Goal: Check status: Check status

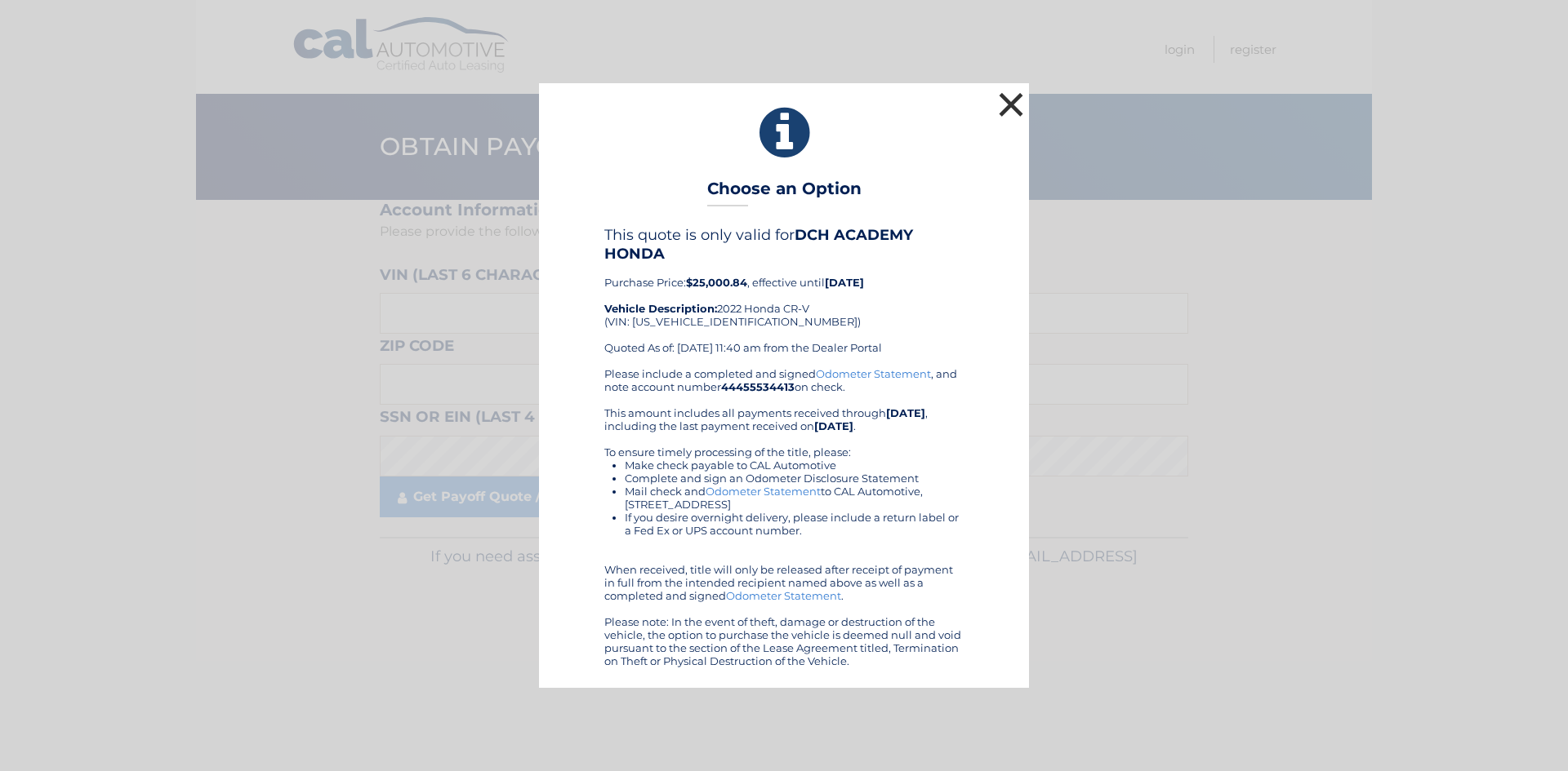
click at [1002, 111] on button "×" at bounding box center [1011, 105] width 33 height 33
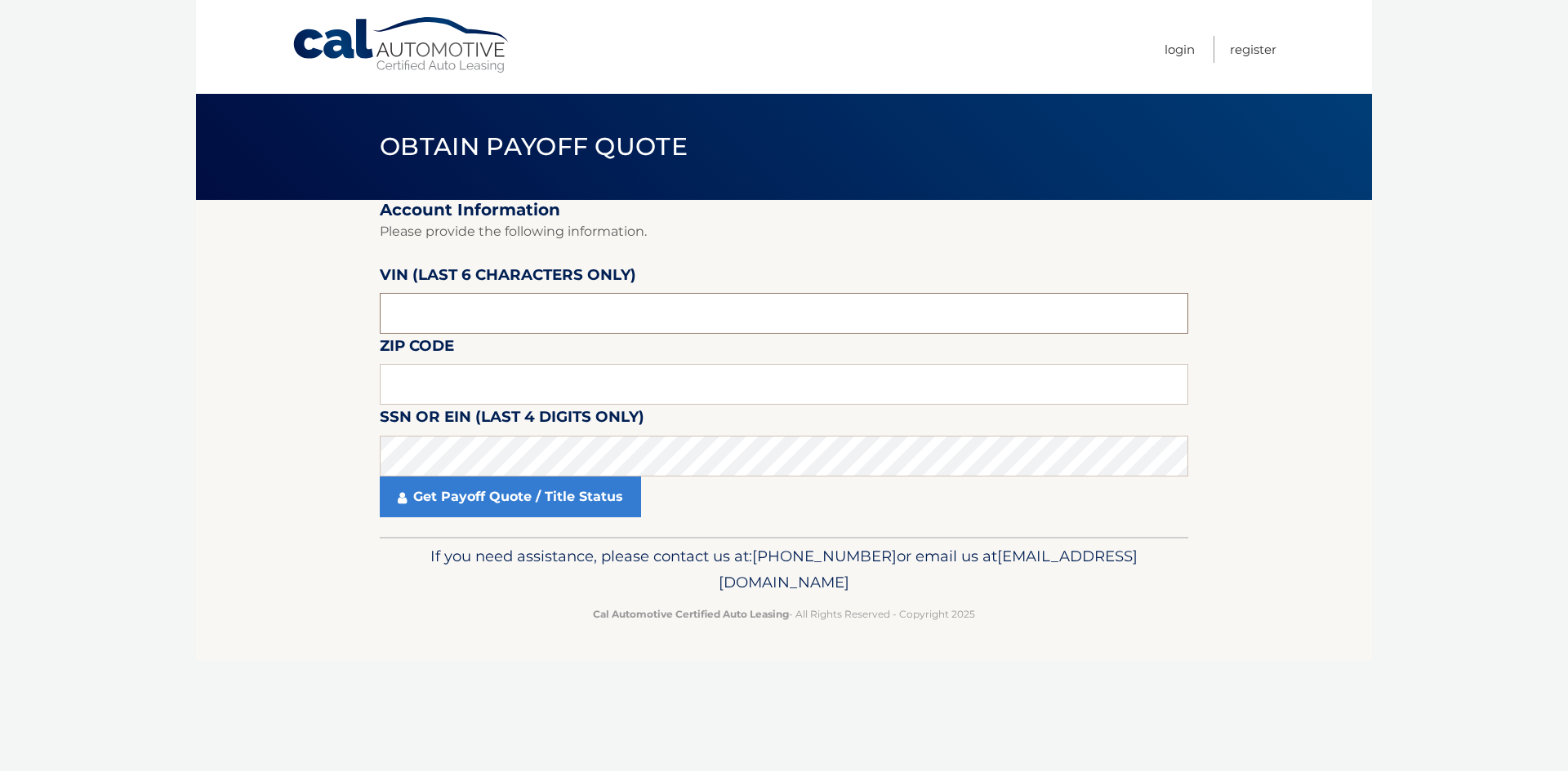
click at [424, 320] on input "text" at bounding box center [784, 313] width 808 height 41
type input "017526"
click at [464, 395] on input "text" at bounding box center [784, 384] width 808 height 41
type input "07728"
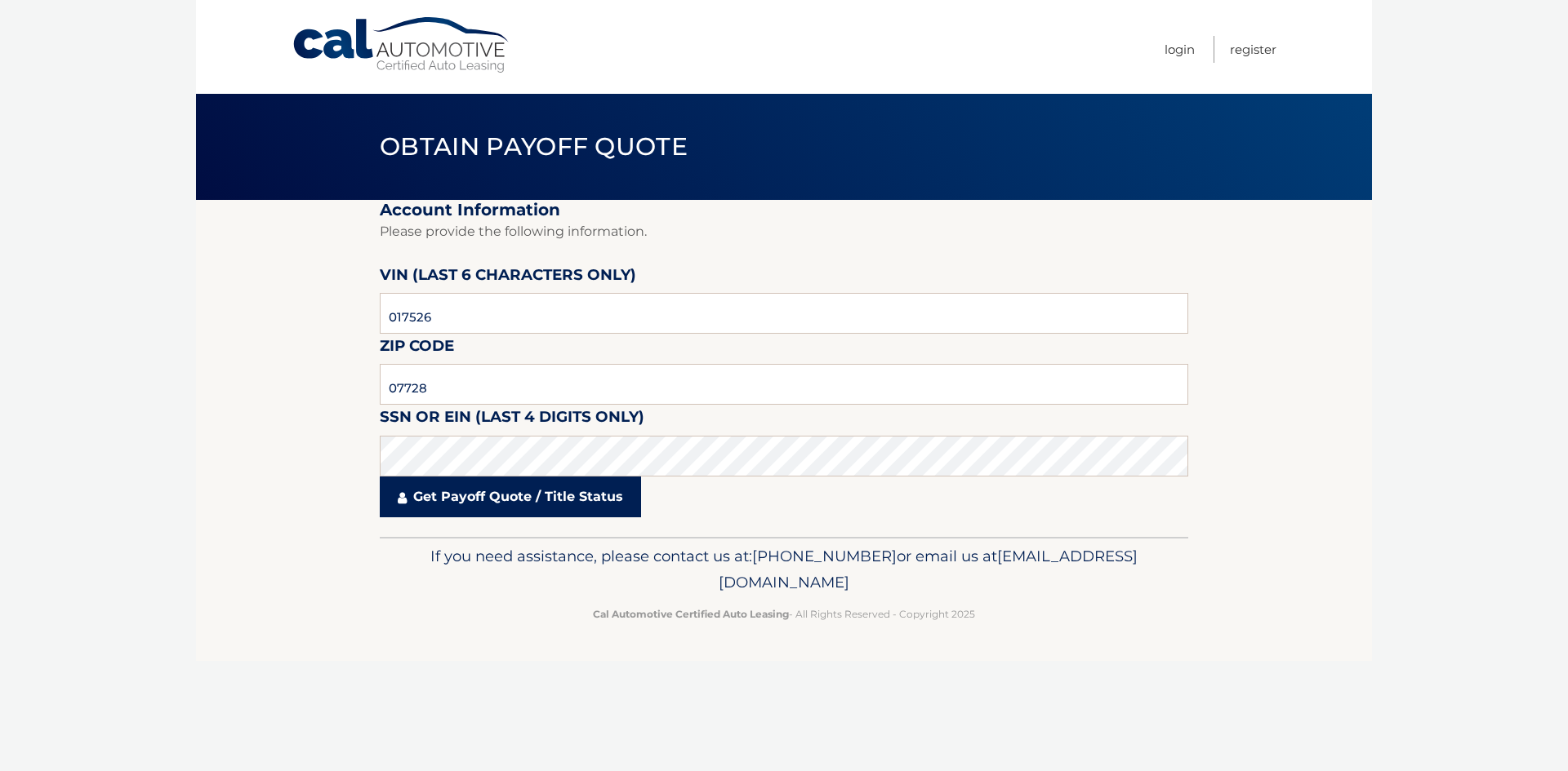
click at [463, 498] on link "Get Payoff Quote / Title Status" at bounding box center [510, 497] width 261 height 41
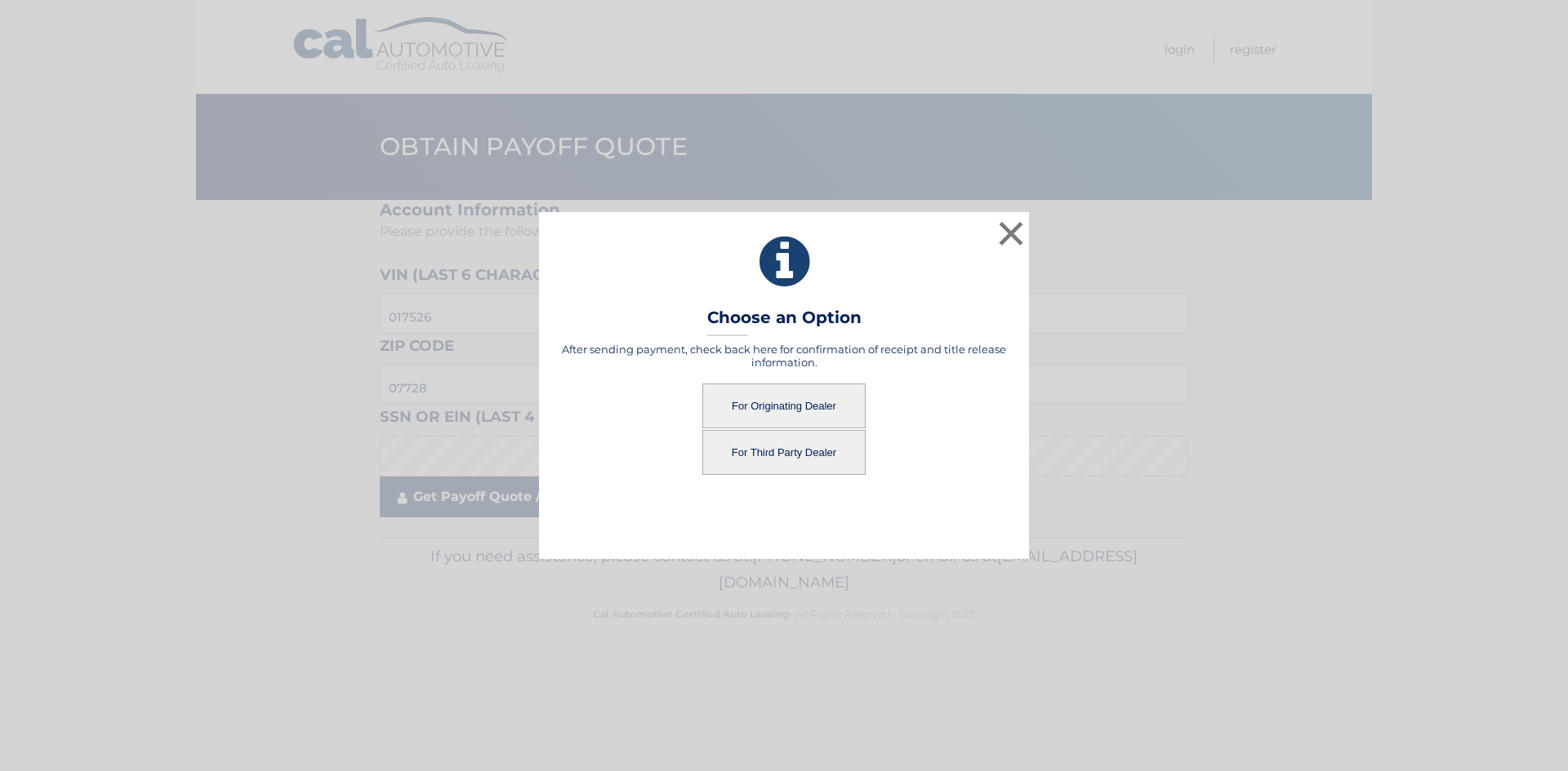
click at [504, 495] on div "× Choose an Option After sending payment, check back here for confirmation of r…" at bounding box center [784, 385] width 1555 height 346
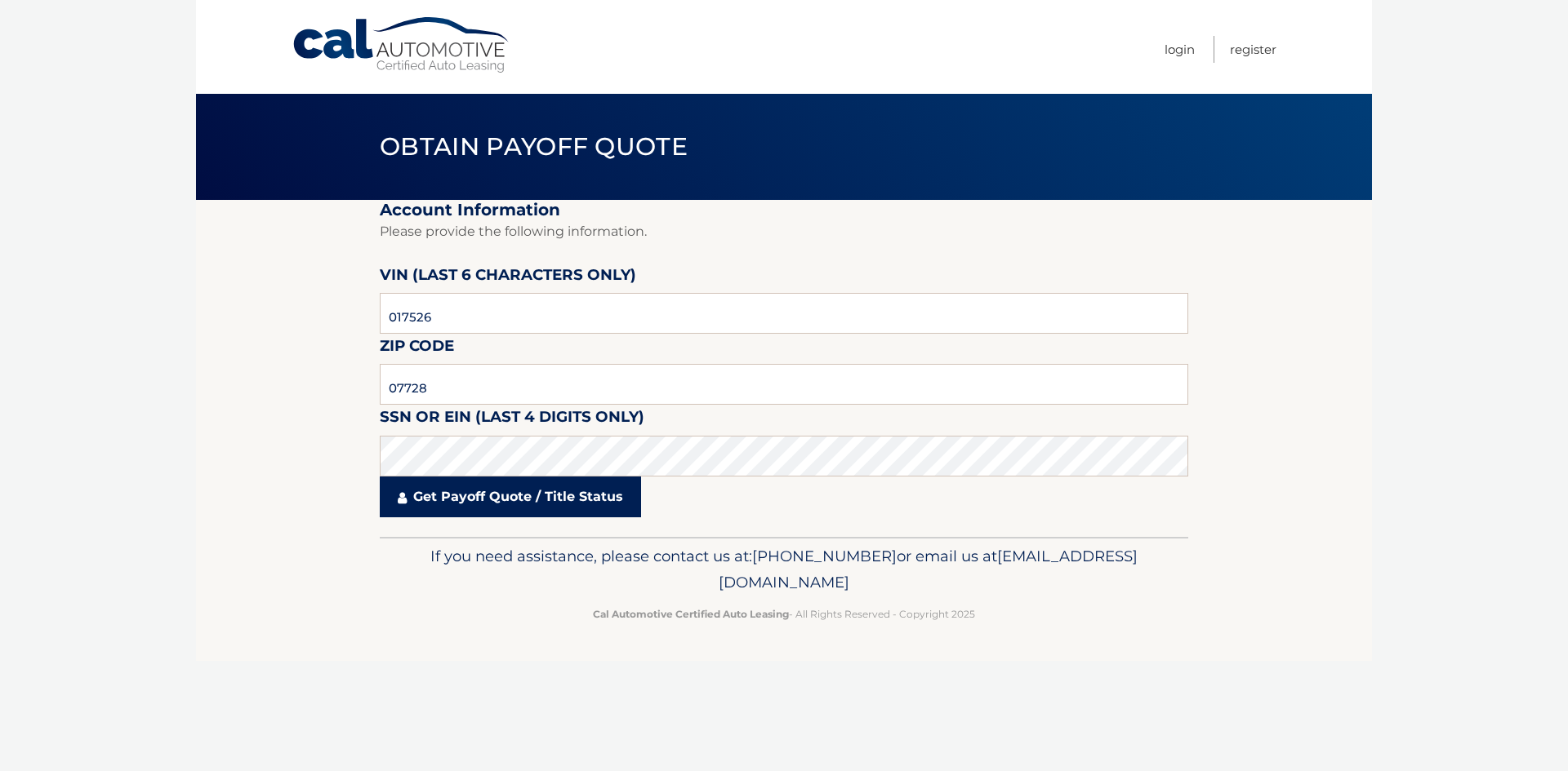
click at [521, 492] on link "Get Payoff Quote / Title Status" at bounding box center [510, 497] width 261 height 41
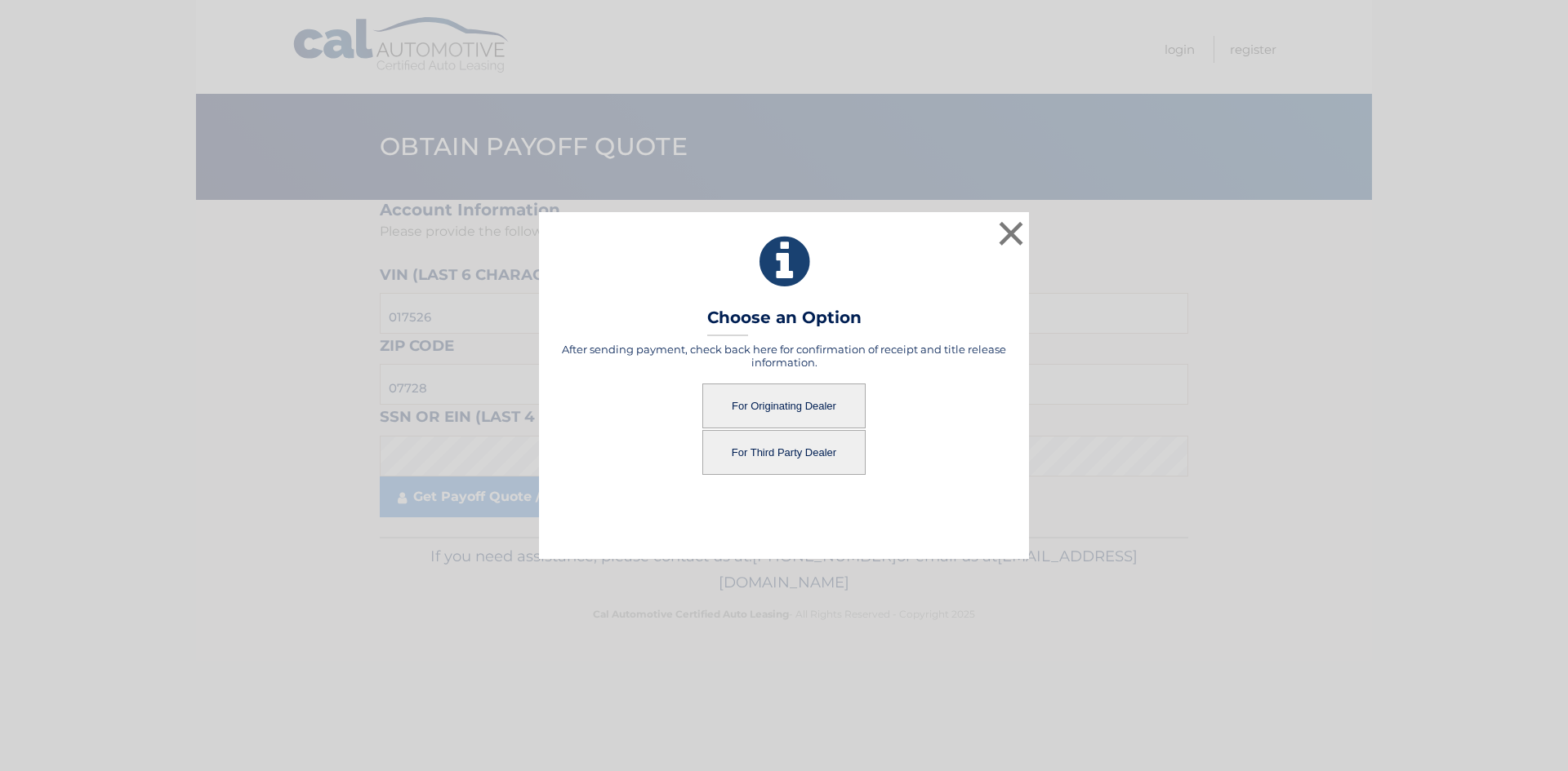
click at [794, 396] on button "For Originating Dealer" at bounding box center [784, 406] width 163 height 45
click at [799, 406] on button "For Originating Dealer" at bounding box center [784, 406] width 163 height 45
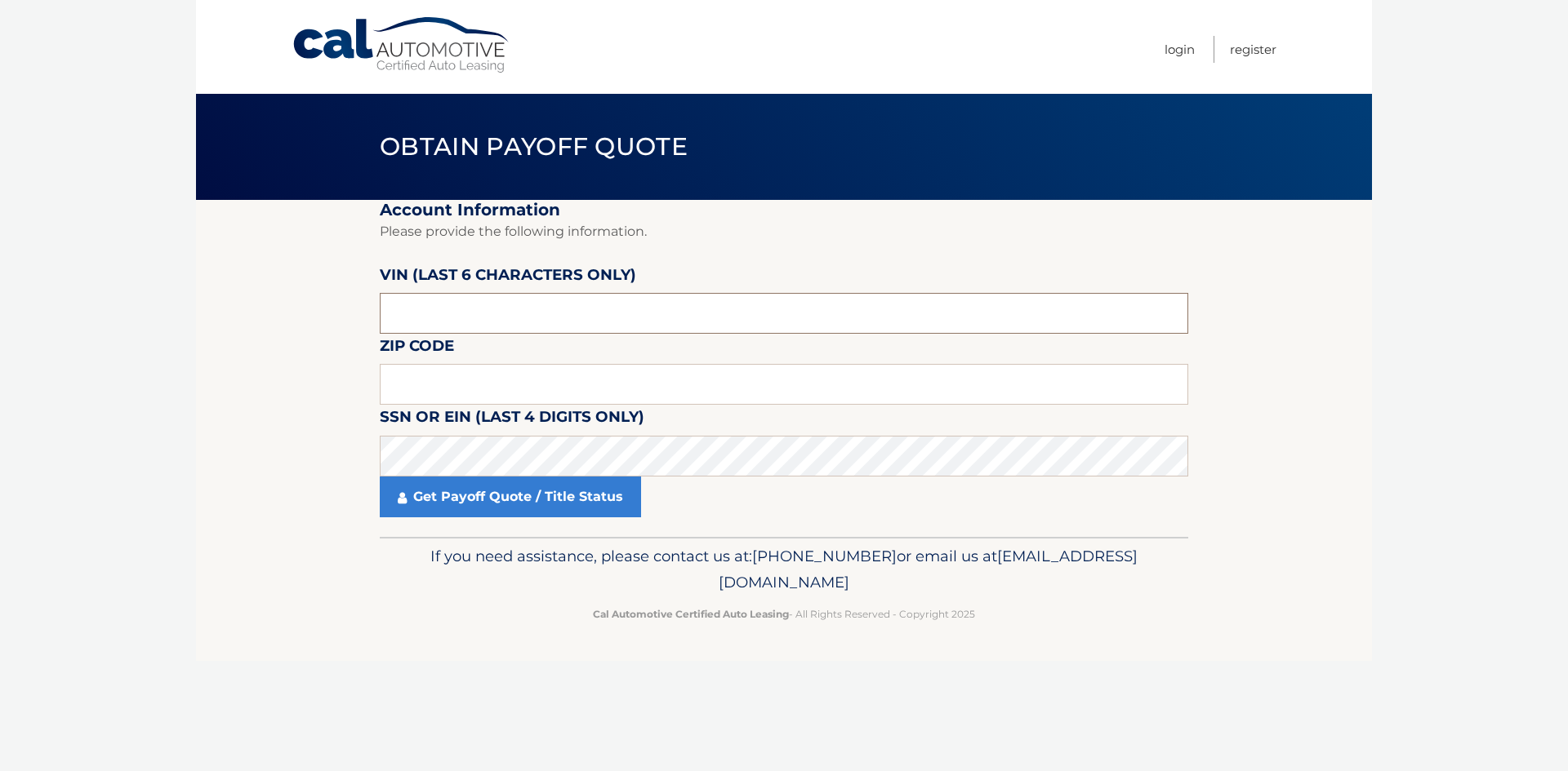
click at [458, 313] on input "text" at bounding box center [784, 313] width 808 height 41
type input "017526"
click at [423, 386] on input "text" at bounding box center [784, 384] width 808 height 41
type input "07728"
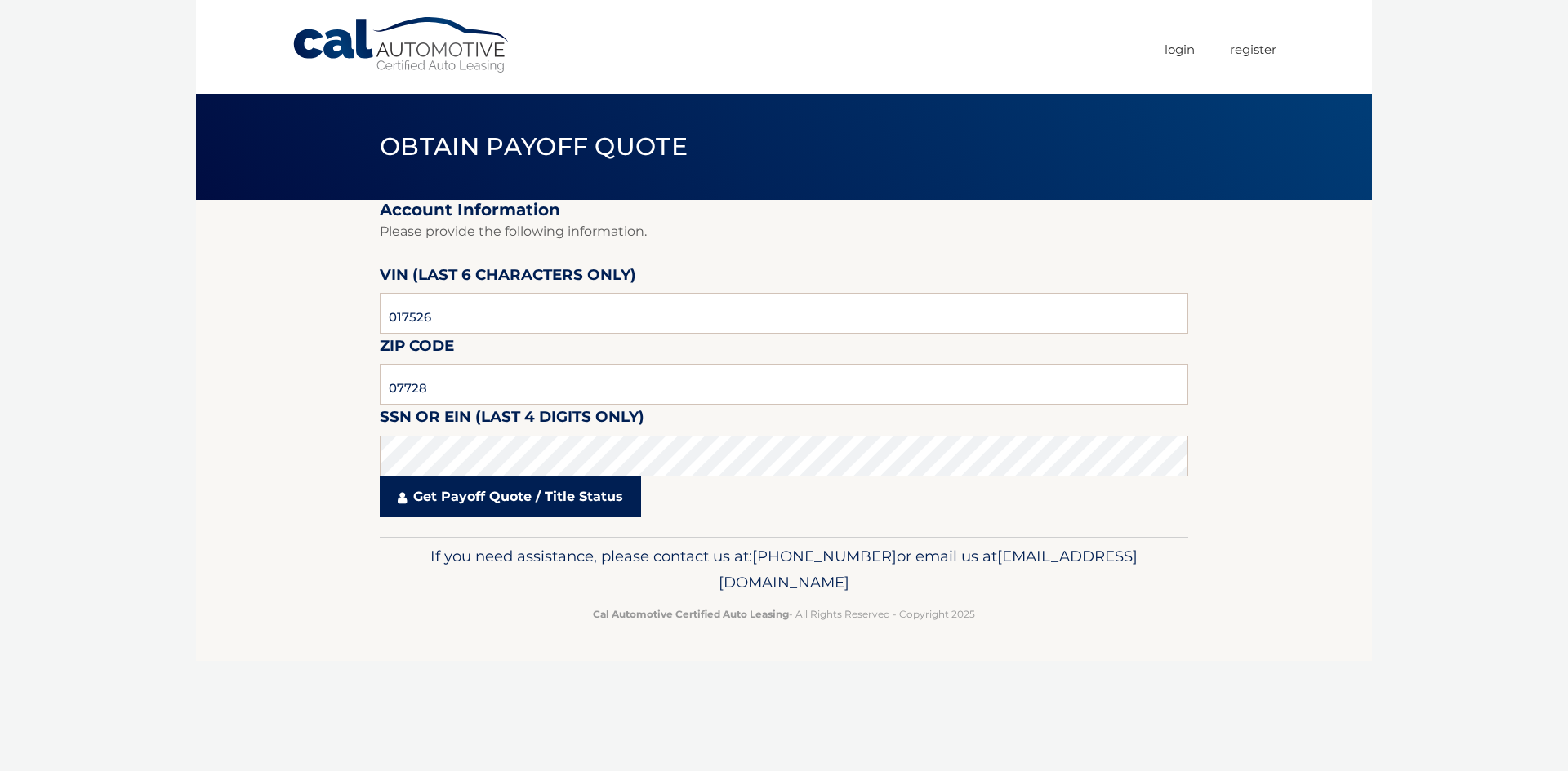
click at [479, 500] on link "Get Payoff Quote / Title Status" at bounding box center [510, 497] width 261 height 41
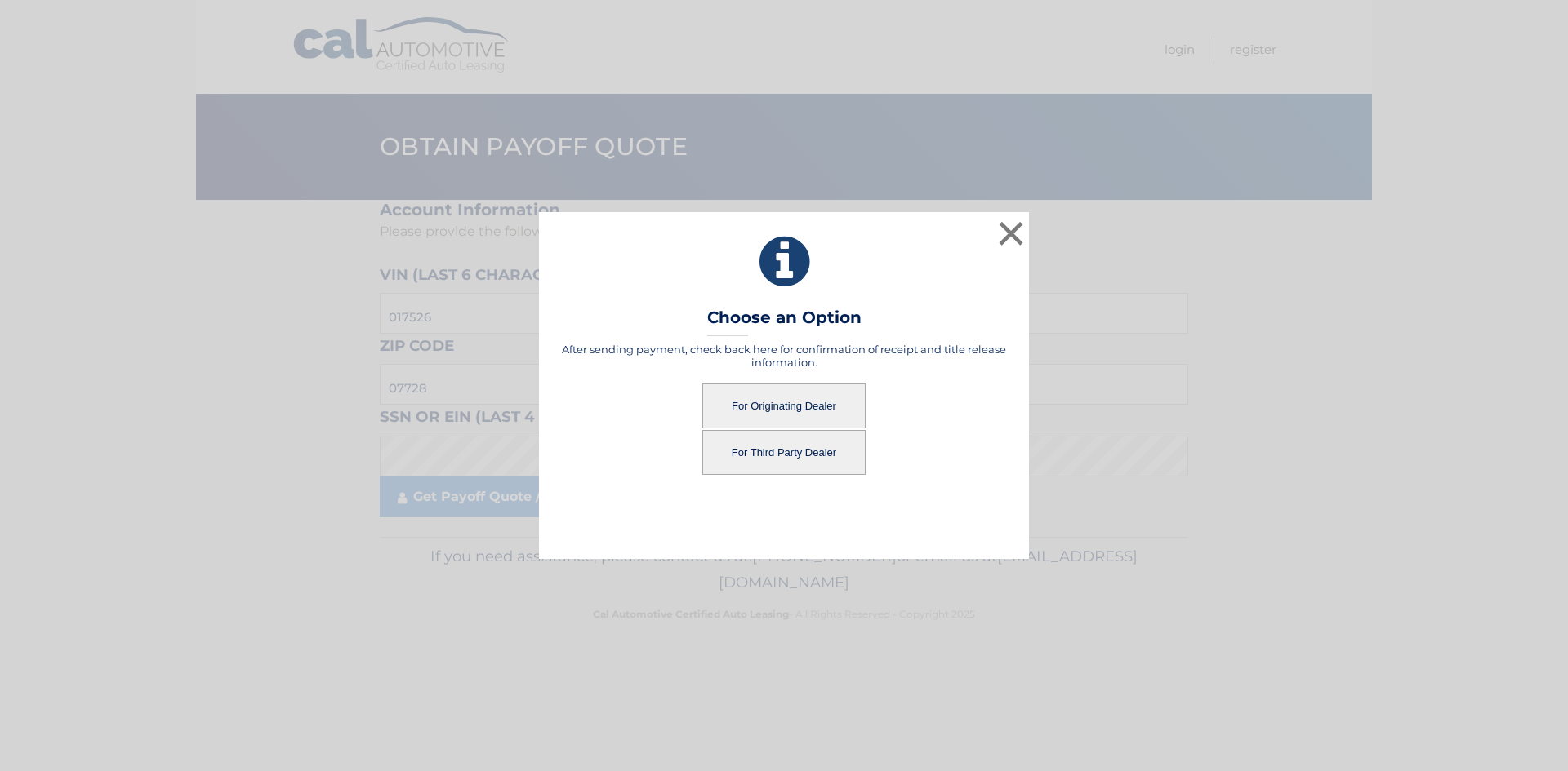
click at [764, 402] on button "For Originating Dealer" at bounding box center [784, 406] width 163 height 45
click at [809, 404] on button "For Originating Dealer" at bounding box center [784, 406] width 163 height 45
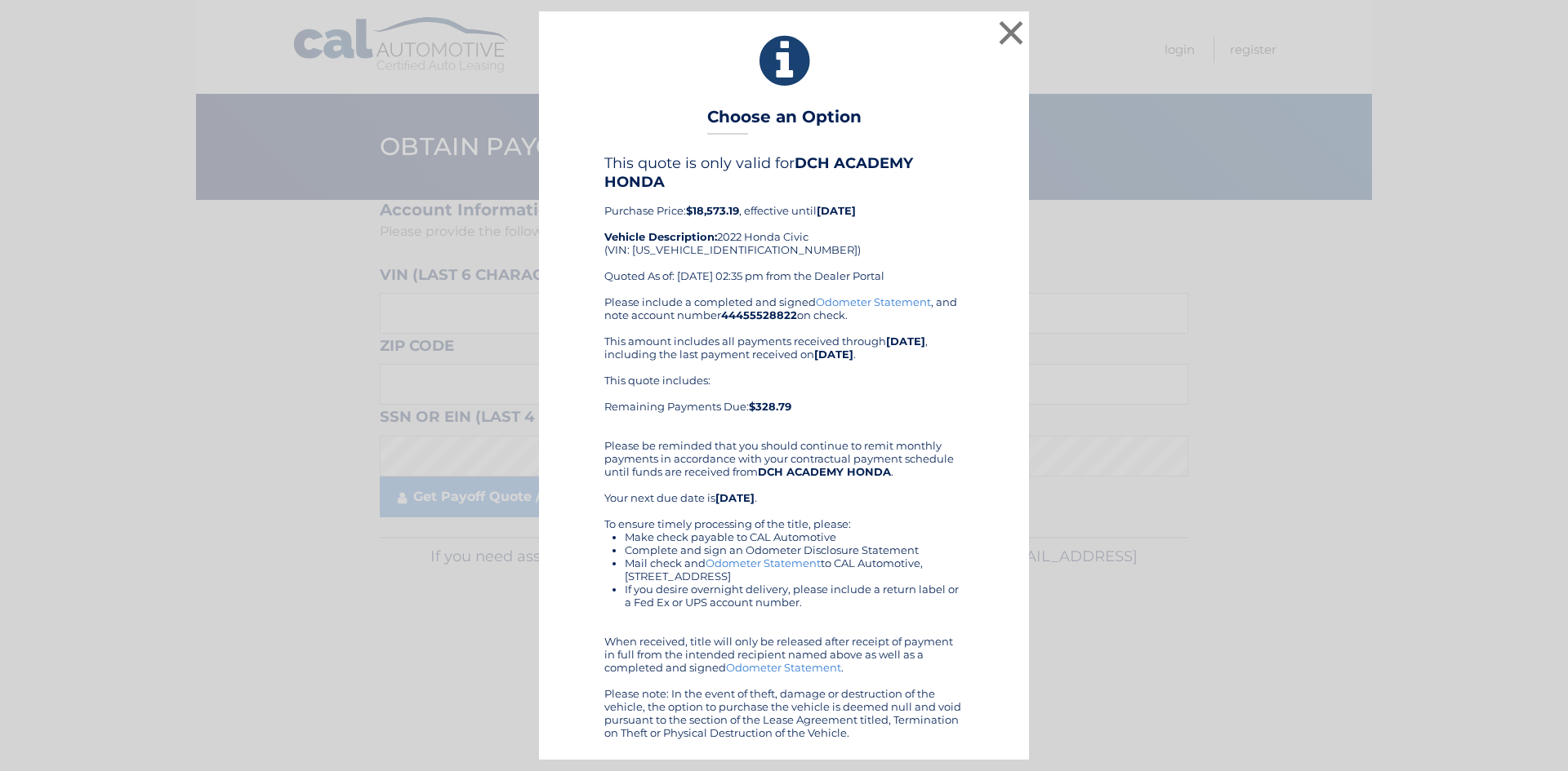
drag, startPoint x: 699, startPoint y: 119, endPoint x: 902, endPoint y: 739, distance: 652.4
click at [902, 739] on div "× Choose an Option This quote is only valid for DCH ACADEMY HONDA Purchase Pric…" at bounding box center [784, 385] width 490 height 747
